Goal: Task Accomplishment & Management: Use online tool/utility

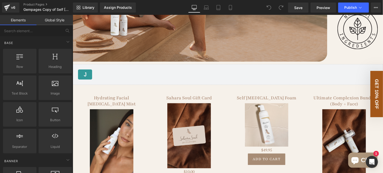
scroll to position [630, 0]
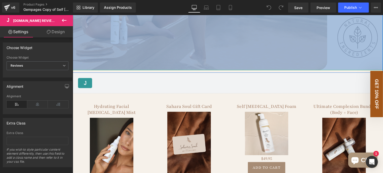
drag, startPoint x: 117, startPoint y: 93, endPoint x: 124, endPoint y: 68, distance: 26.4
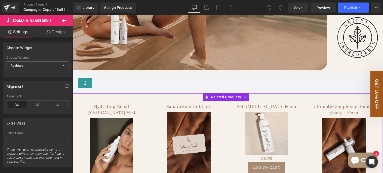
drag, startPoint x: 121, startPoint y: 109, endPoint x: 123, endPoint y: 104, distance: 5.5
click at [121, 108] on div "Hydrating Facial [MEDICAL_DATA] Mist (P) Title Sale Off (P) Image $0 $36.95" at bounding box center [228, 149] width 311 height 113
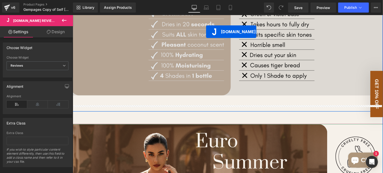
scroll to position [373, 0]
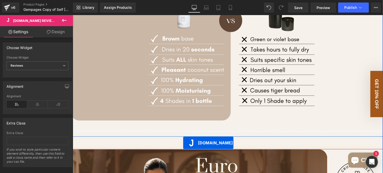
drag, startPoint x: 206, startPoint y: 85, endPoint x: 183, endPoint y: 143, distance: 62.4
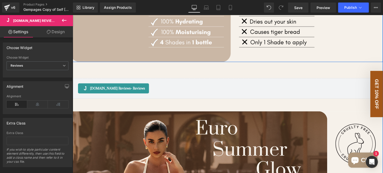
scroll to position [474, 0]
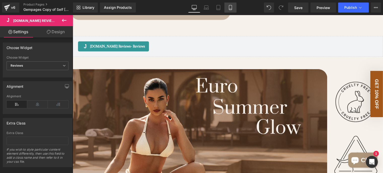
click at [230, 6] on icon at bounding box center [230, 7] width 5 height 5
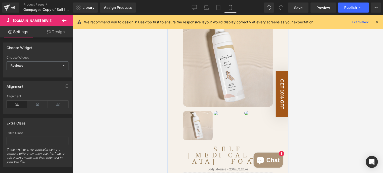
scroll to position [0, 0]
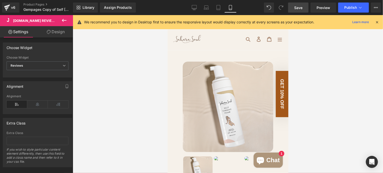
click at [296, 7] on span "Save" at bounding box center [299, 7] width 8 height 5
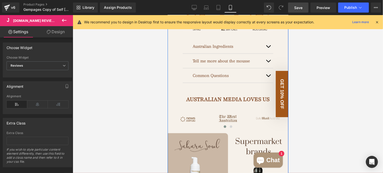
scroll to position [378, 0]
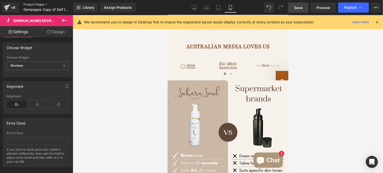
click at [30, 4] on link "Product Pages" at bounding box center [52, 5] width 58 height 4
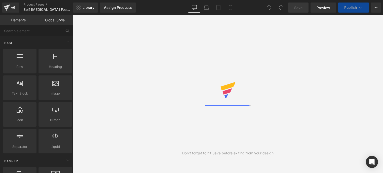
click at [116, 8] on div "Assign Products" at bounding box center [118, 8] width 28 height 4
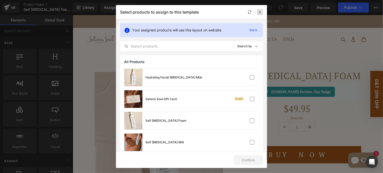
click at [259, 12] on icon at bounding box center [260, 12] width 4 height 4
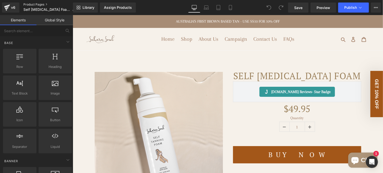
click at [33, 4] on link "Product Pages" at bounding box center [51, 5] width 56 height 4
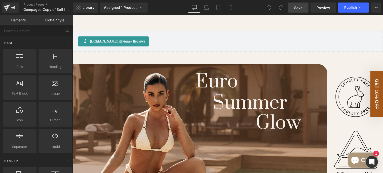
scroll to position [464, 0]
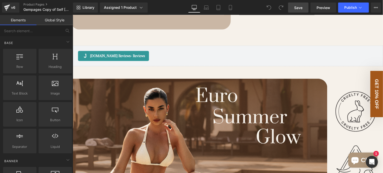
click at [299, 8] on span "Save" at bounding box center [299, 7] width 8 height 5
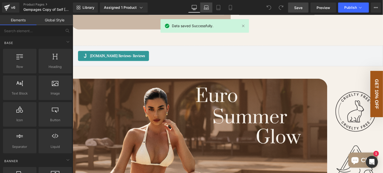
click at [204, 10] on icon at bounding box center [206, 7] width 5 height 5
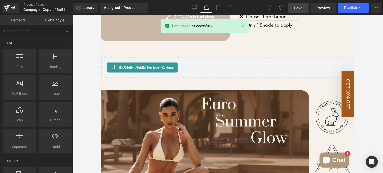
scroll to position [473, 0]
click at [222, 10] on link "Tablet" at bounding box center [219, 8] width 12 height 10
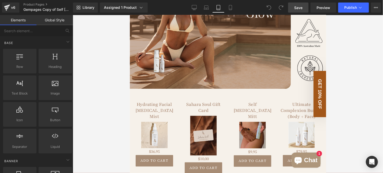
scroll to position [426, 0]
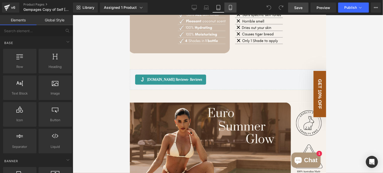
click at [229, 12] on link "Mobile" at bounding box center [231, 8] width 12 height 10
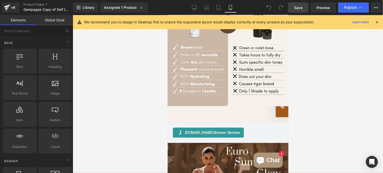
scroll to position [535, 0]
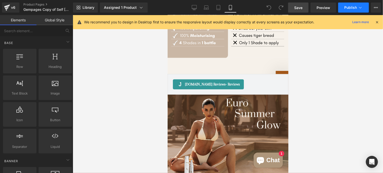
click at [351, 6] on span "Publish" at bounding box center [351, 8] width 13 height 4
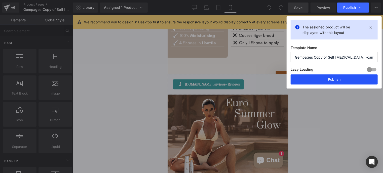
click at [339, 79] on button "Publish" at bounding box center [334, 80] width 87 height 10
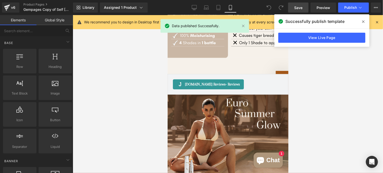
click at [365, 23] on icon at bounding box center [364, 22] width 3 height 4
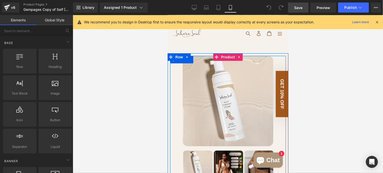
scroll to position [0, 0]
